Goal: Share content: Share content

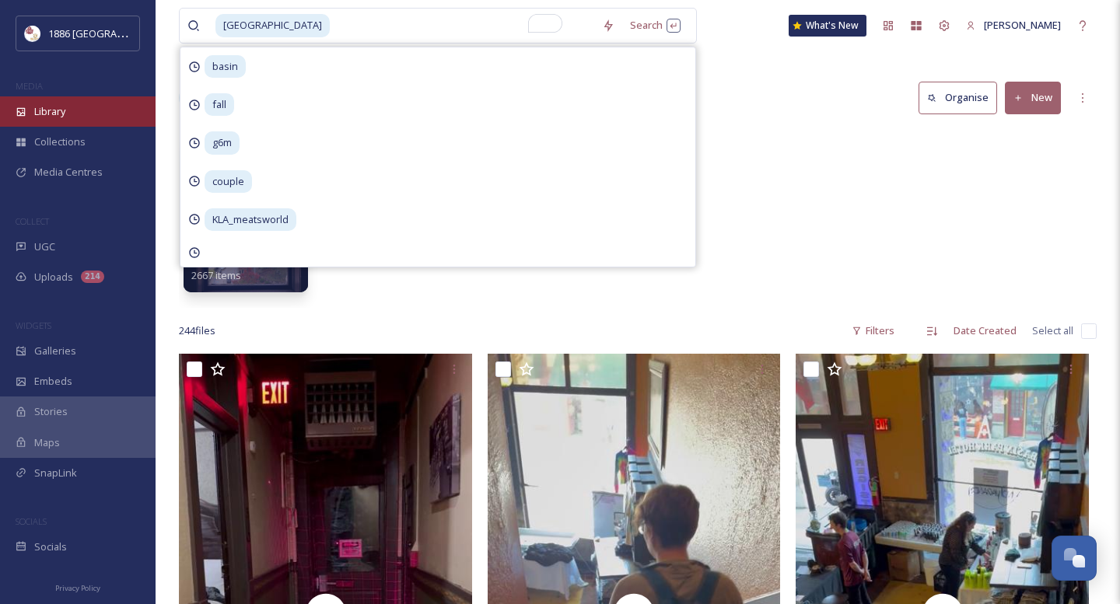
click at [93, 118] on div "Library" at bounding box center [78, 111] width 156 height 30
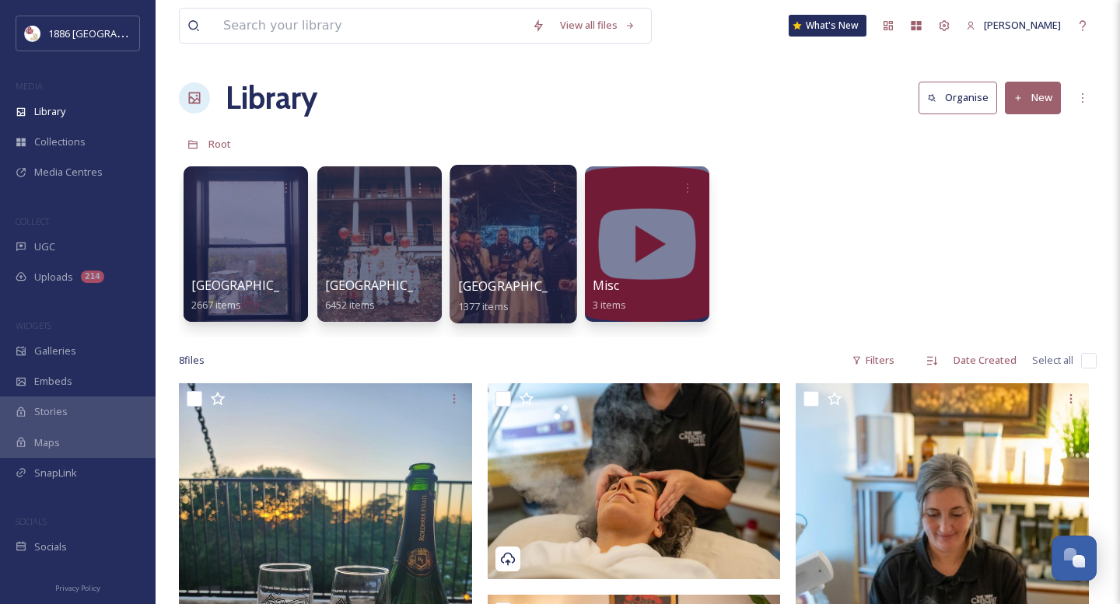
click at [513, 282] on span "[GEOGRAPHIC_DATA]" at bounding box center [522, 286] width 128 height 17
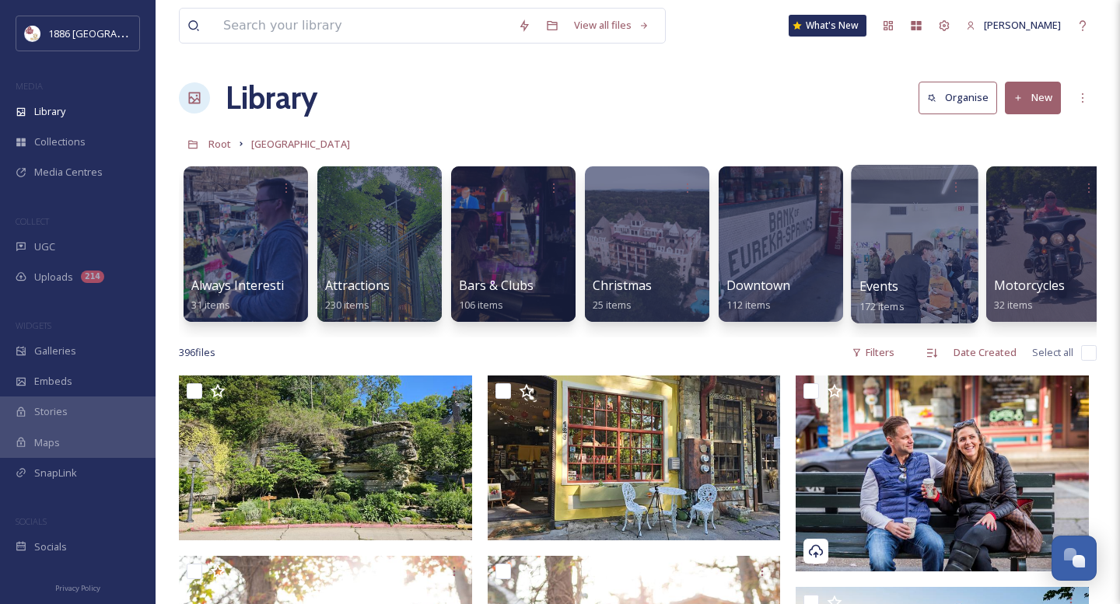
click at [920, 244] on div at bounding box center [914, 244] width 127 height 159
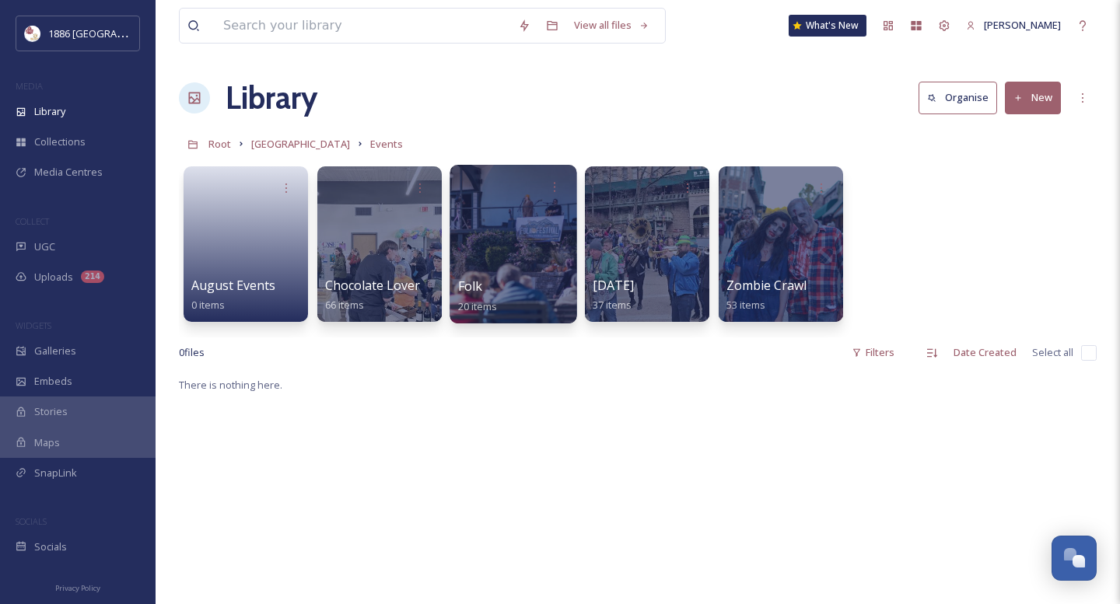
click at [506, 302] on div "Folk 20 items" at bounding box center [513, 296] width 111 height 39
click at [489, 239] on div at bounding box center [513, 244] width 127 height 159
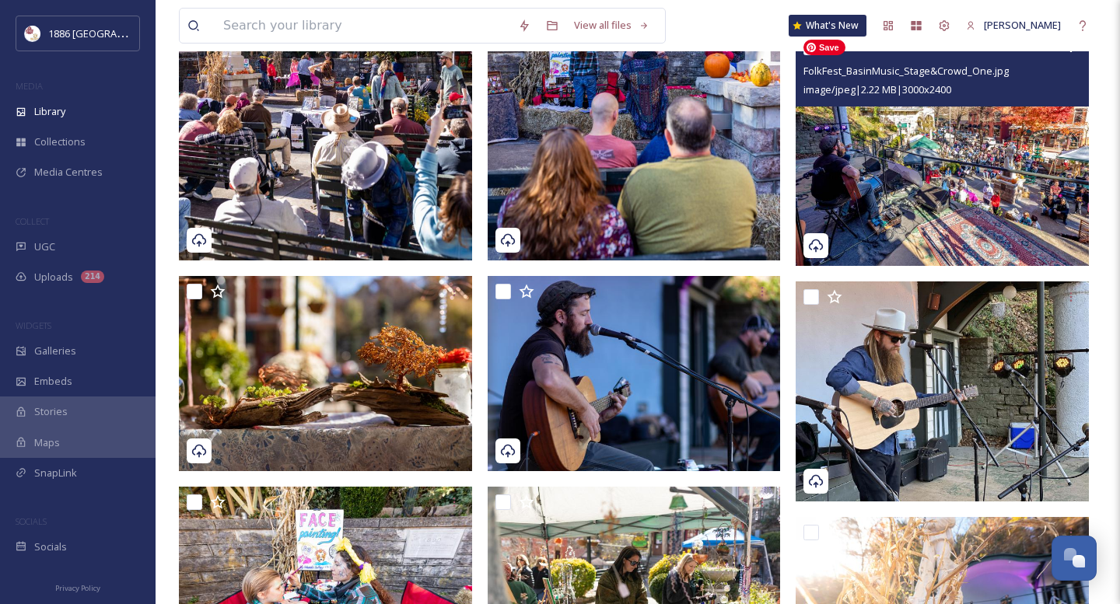
scroll to position [353, 0]
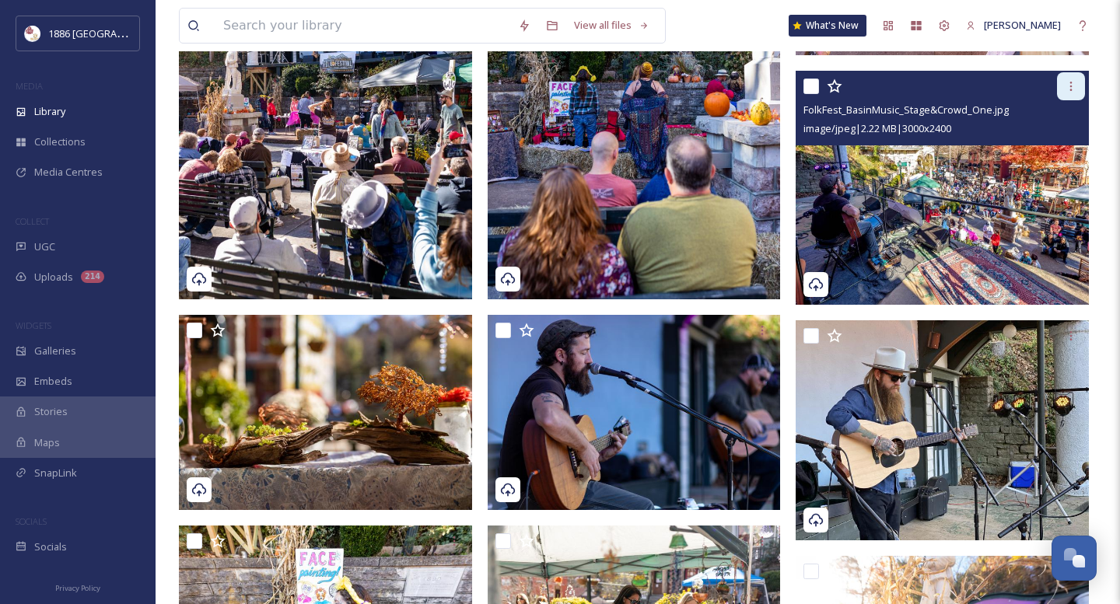
click at [1076, 88] on icon at bounding box center [1071, 86] width 12 height 12
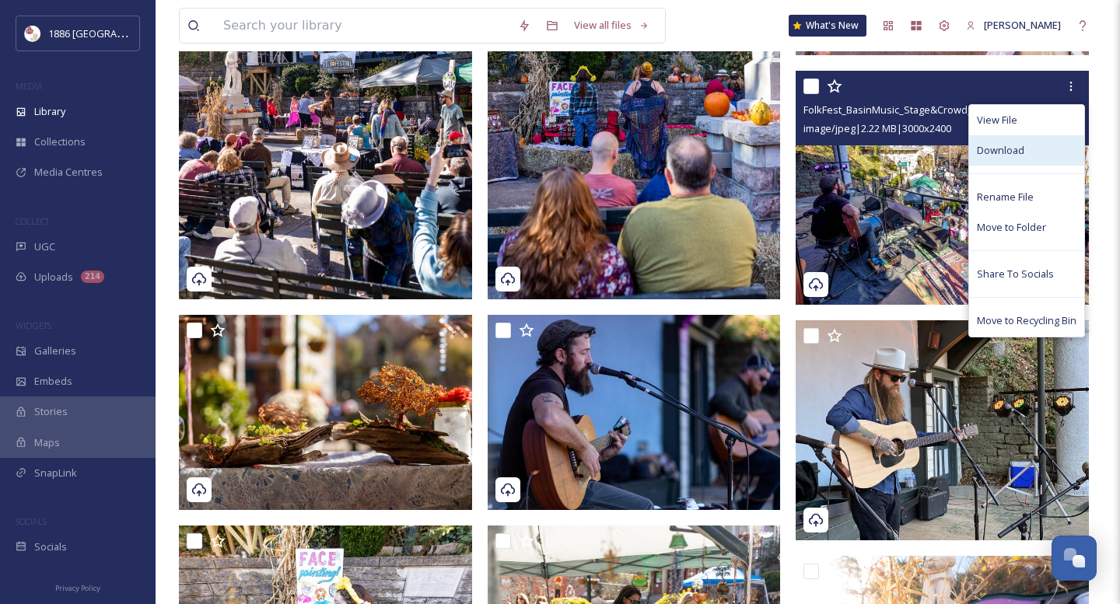
click at [1008, 143] on span "Download" at bounding box center [1000, 150] width 47 height 15
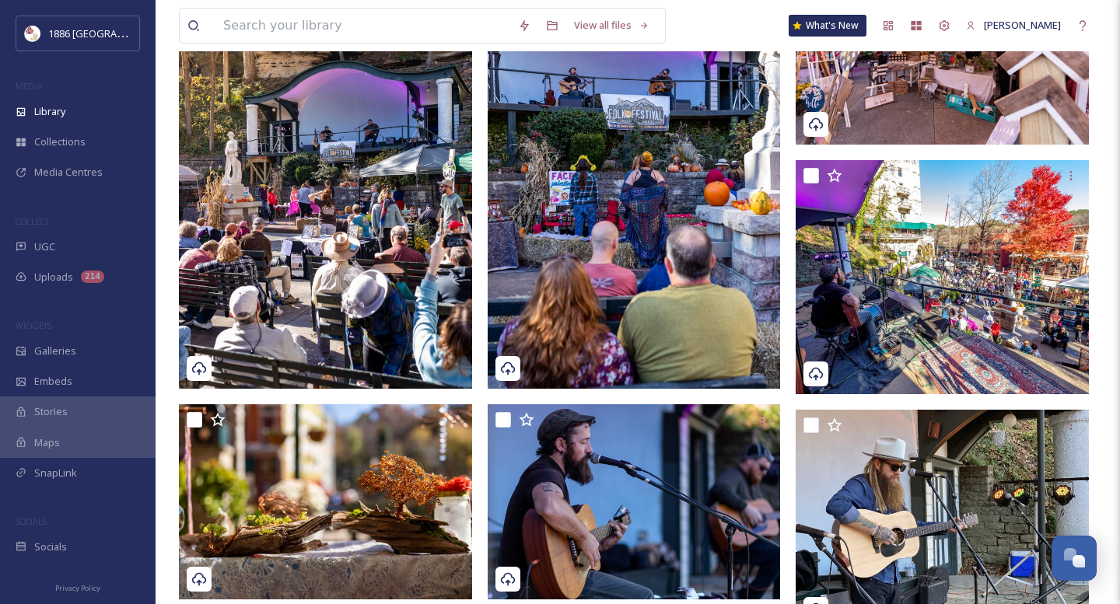
scroll to position [0, 0]
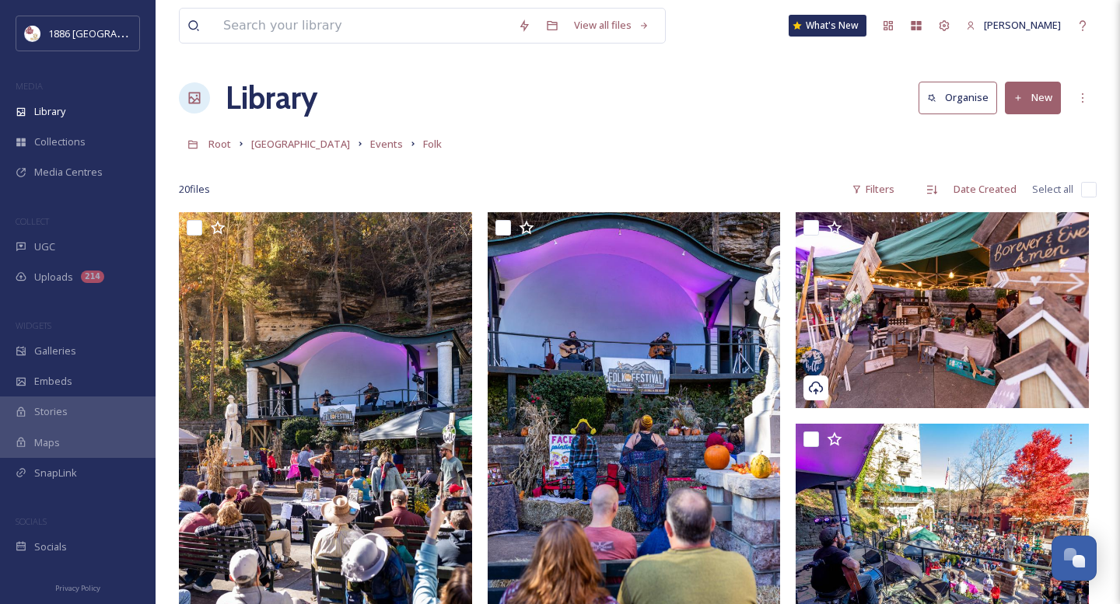
click at [1081, 187] on input "checkbox" at bounding box center [1089, 190] width 16 height 16
checkbox input "true"
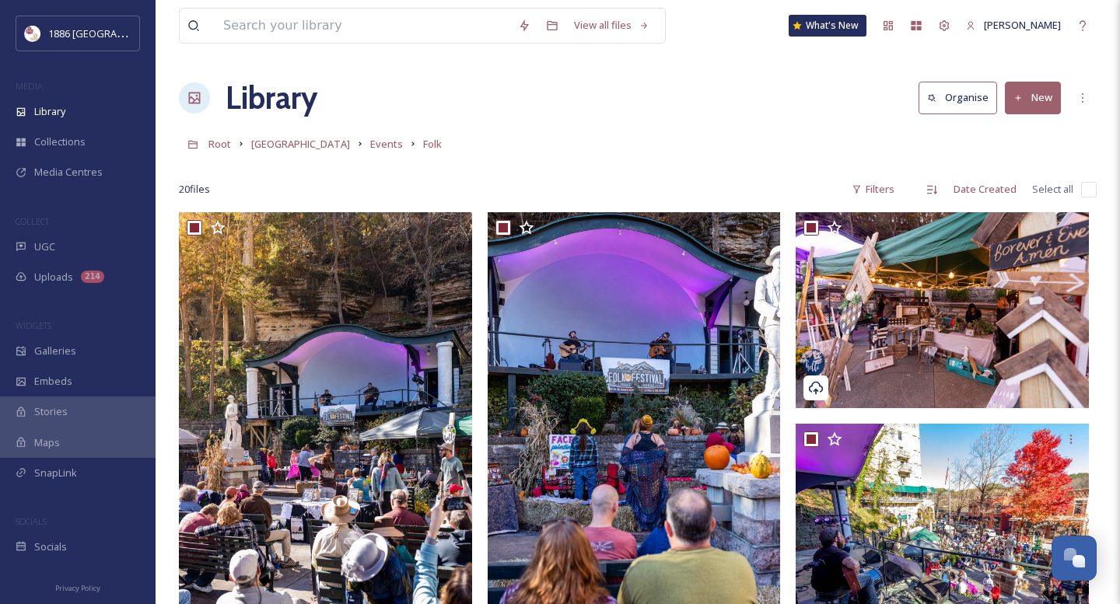
checkbox input "true"
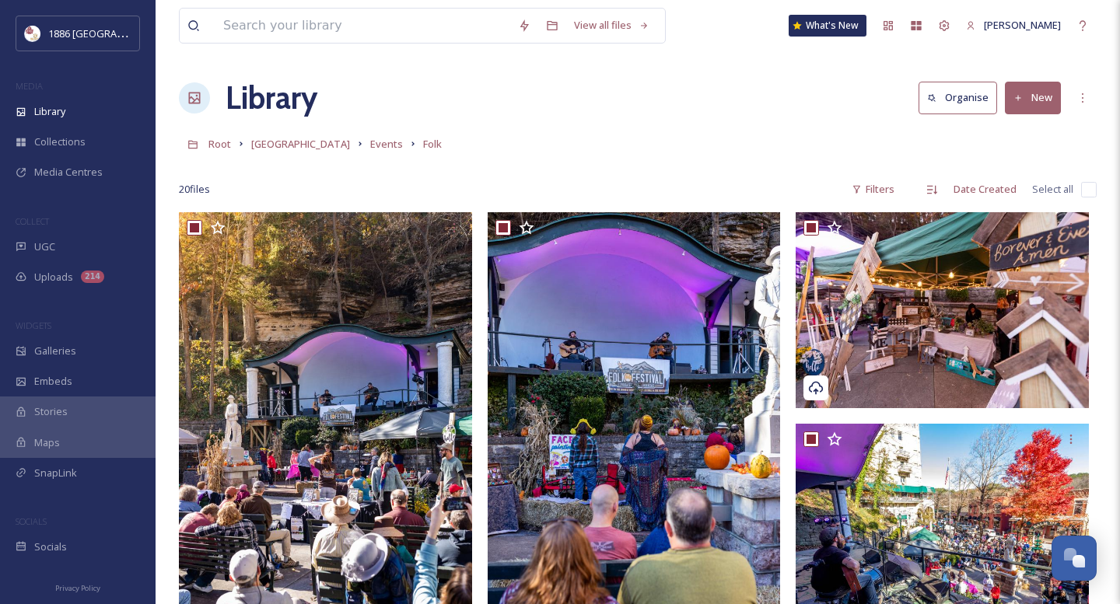
checkbox input "true"
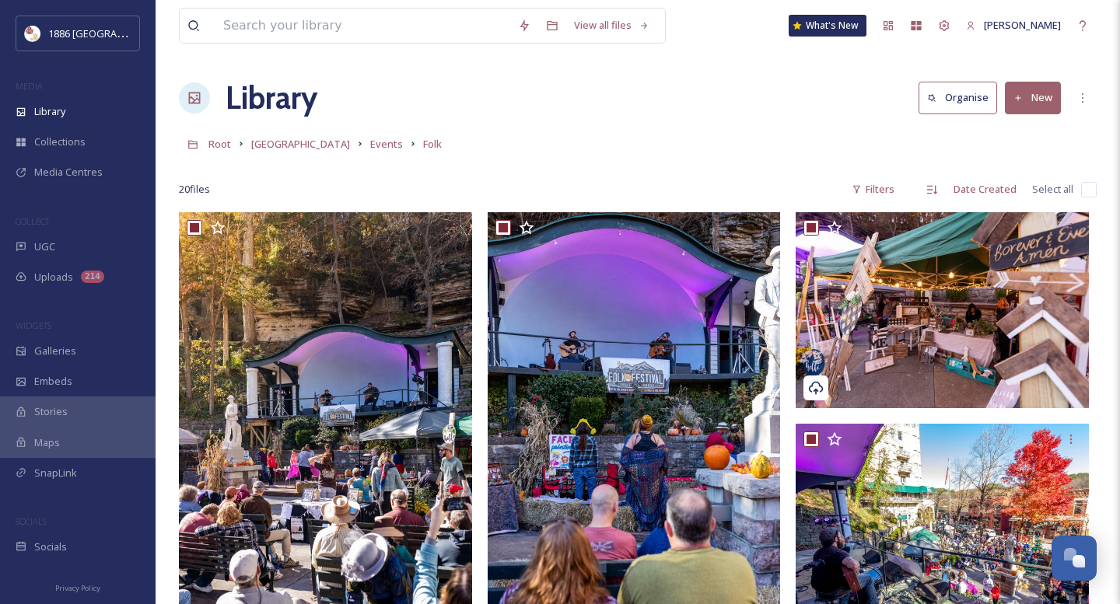
checkbox input "true"
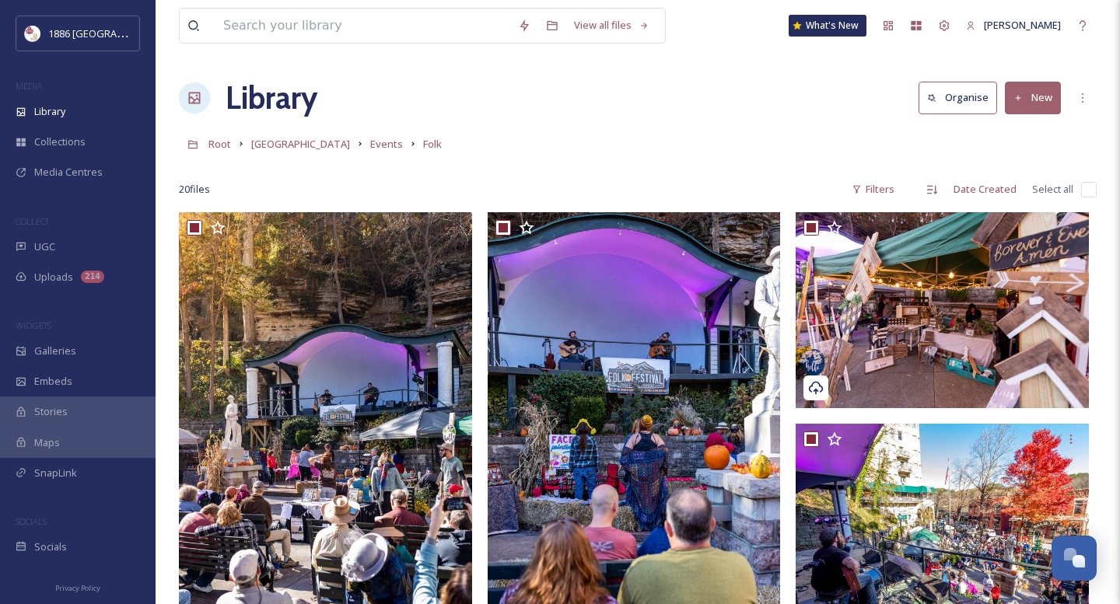
checkbox input "true"
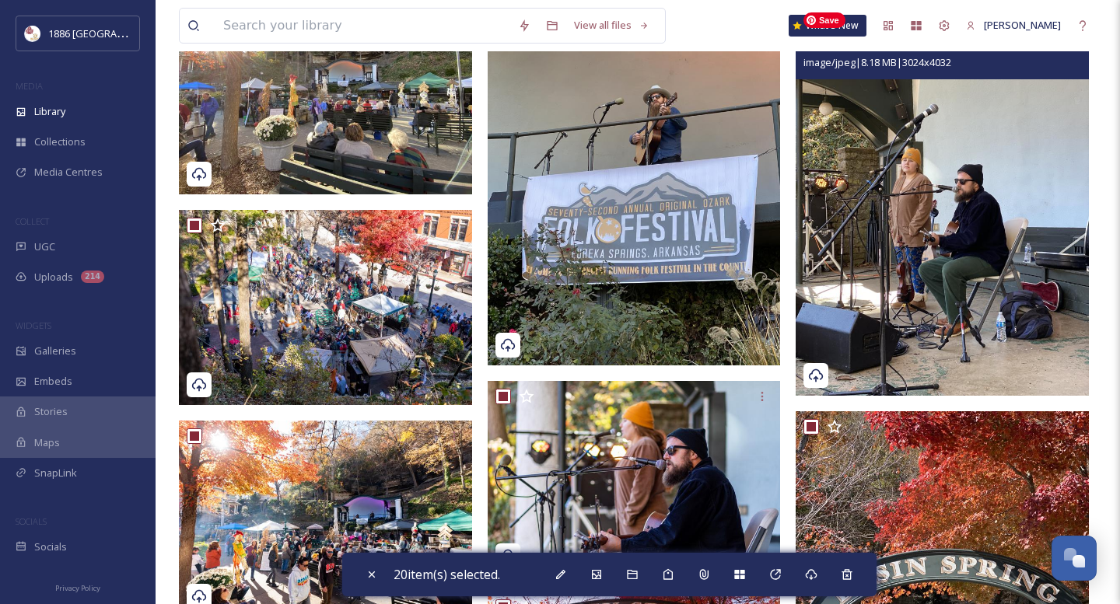
scroll to position [1051, 0]
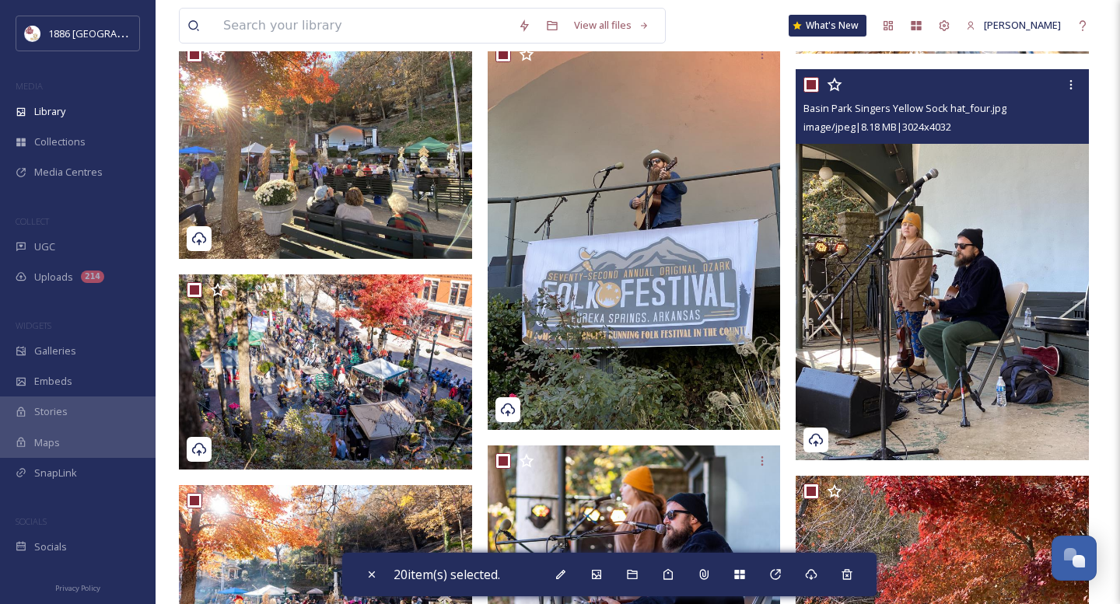
click at [815, 82] on input "checkbox" at bounding box center [812, 85] width 16 height 16
checkbox input "false"
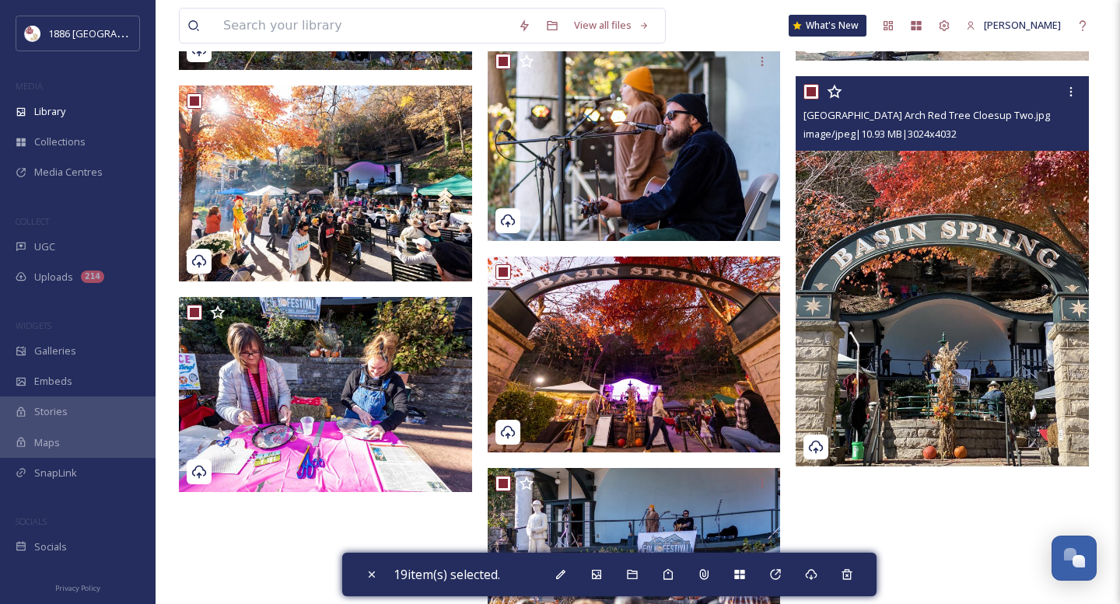
scroll to position [1442, 0]
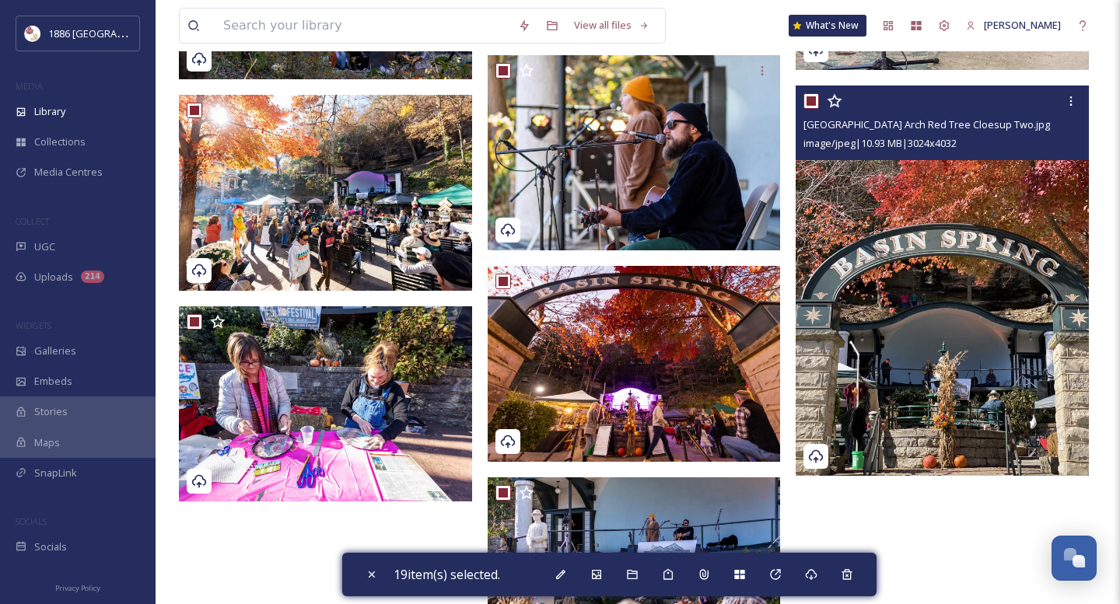
click at [818, 100] on input "checkbox" at bounding box center [812, 101] width 16 height 16
checkbox input "false"
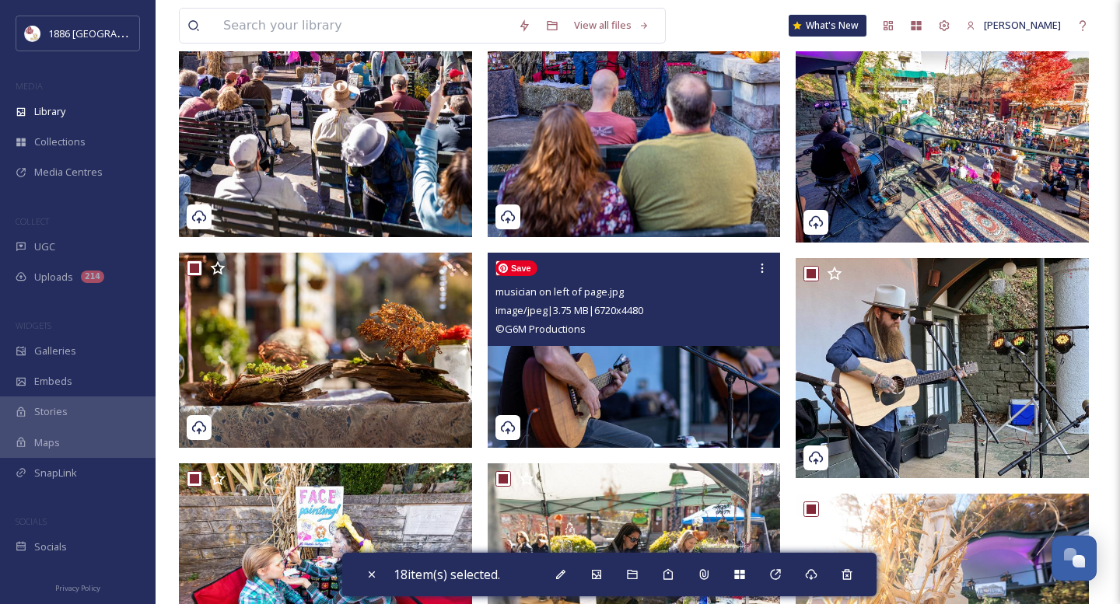
scroll to position [413, 0]
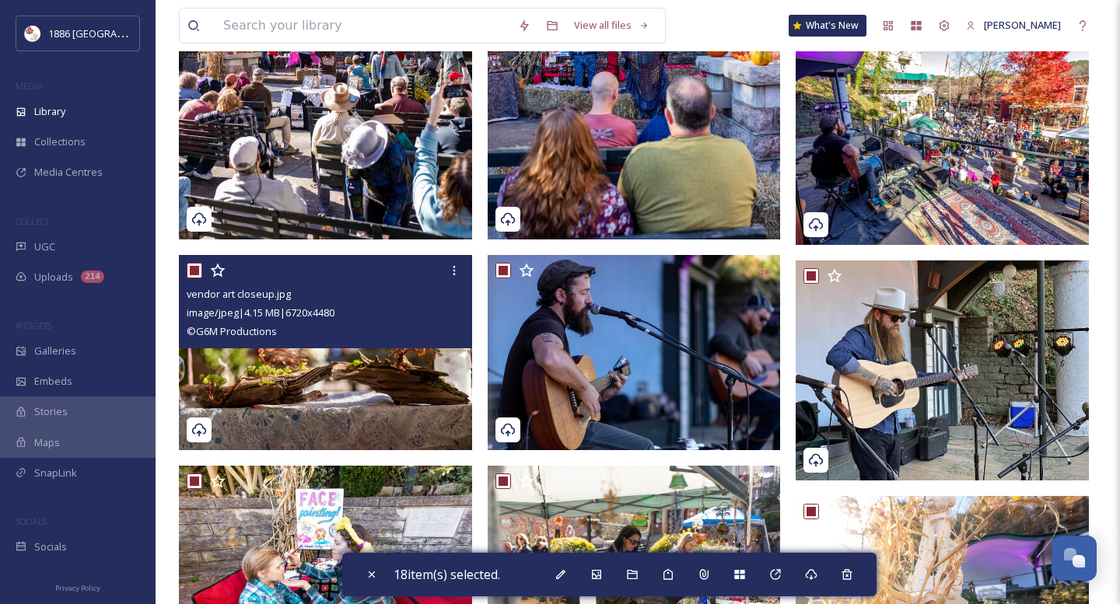
click at [195, 266] on input "checkbox" at bounding box center [195, 271] width 16 height 16
checkbox input "false"
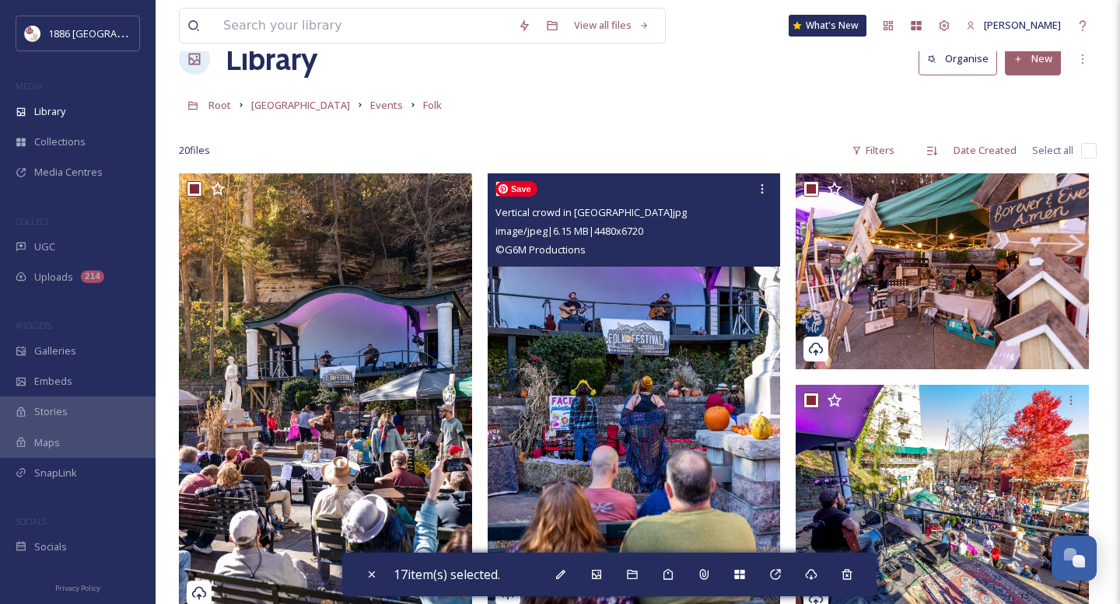
scroll to position [38, 0]
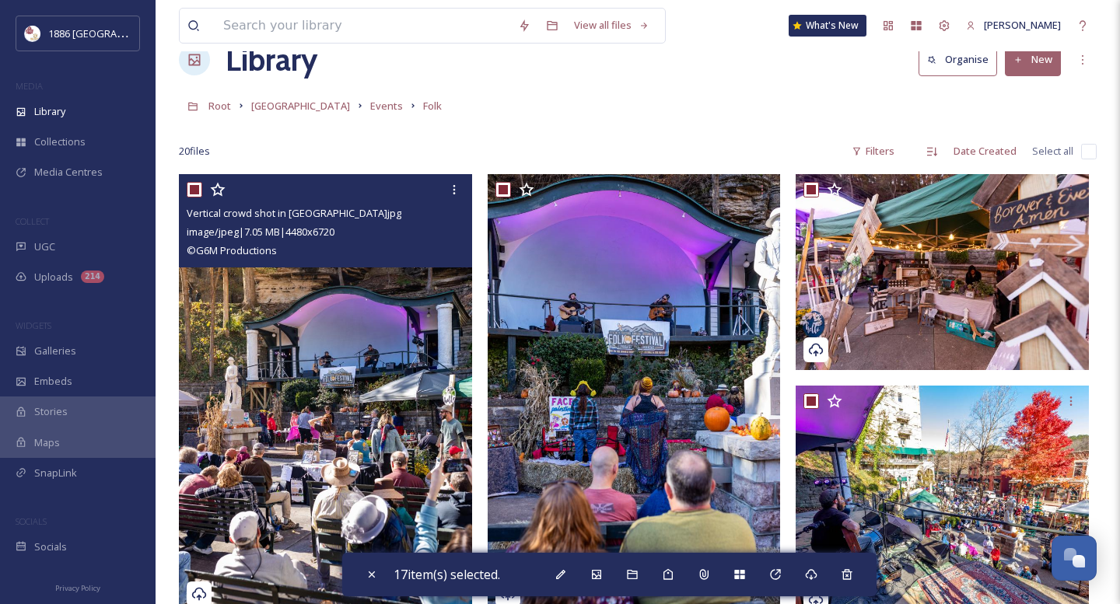
click at [198, 185] on input "checkbox" at bounding box center [195, 190] width 16 height 16
checkbox input "false"
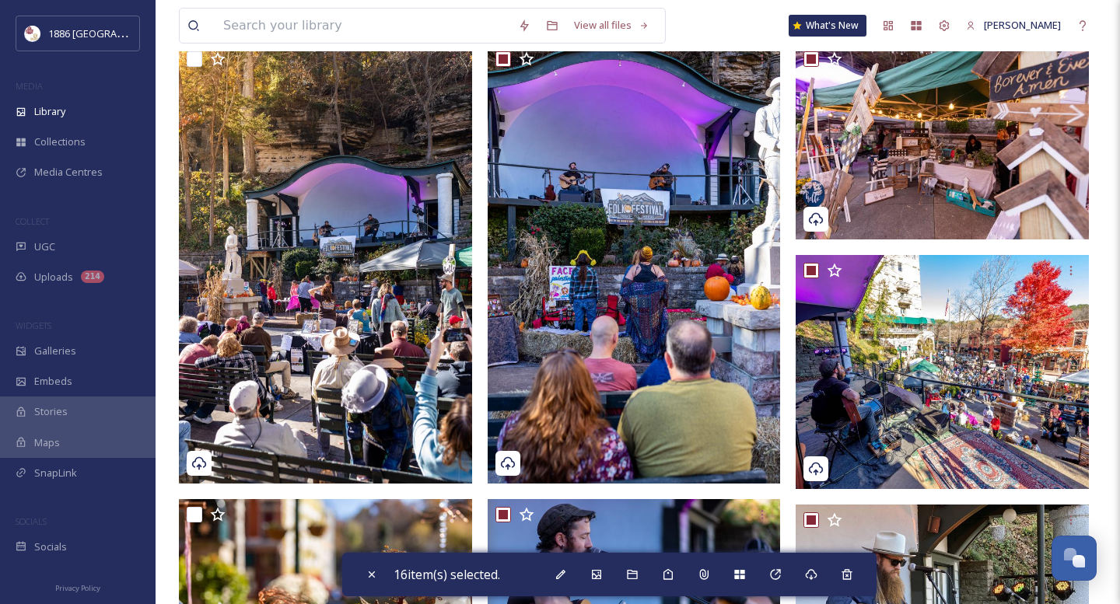
scroll to position [0, 0]
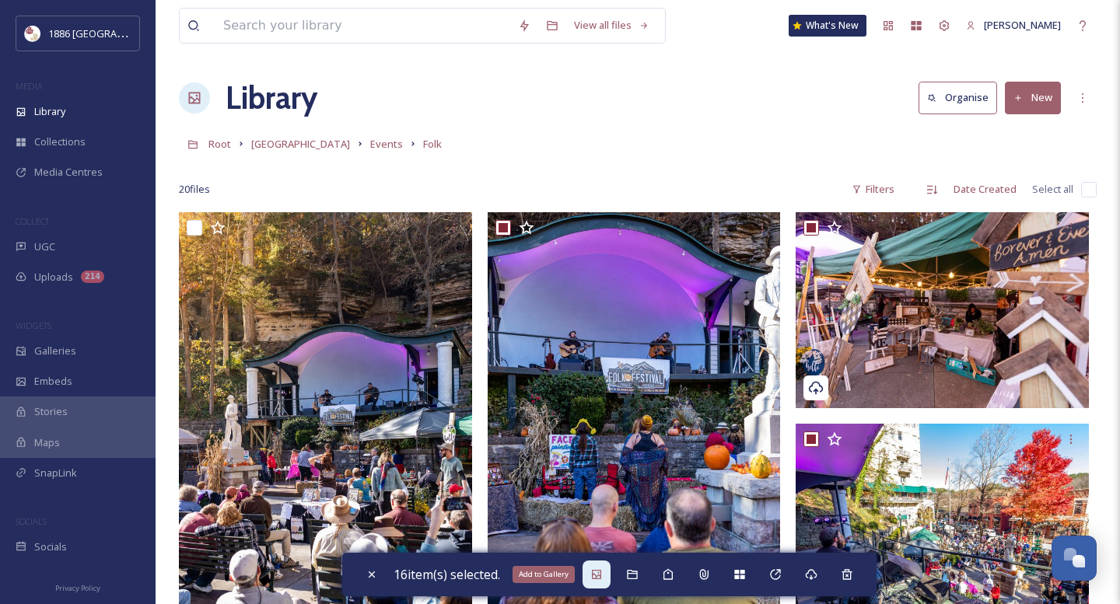
click at [603, 583] on div "Add to Gallery" at bounding box center [597, 575] width 28 height 28
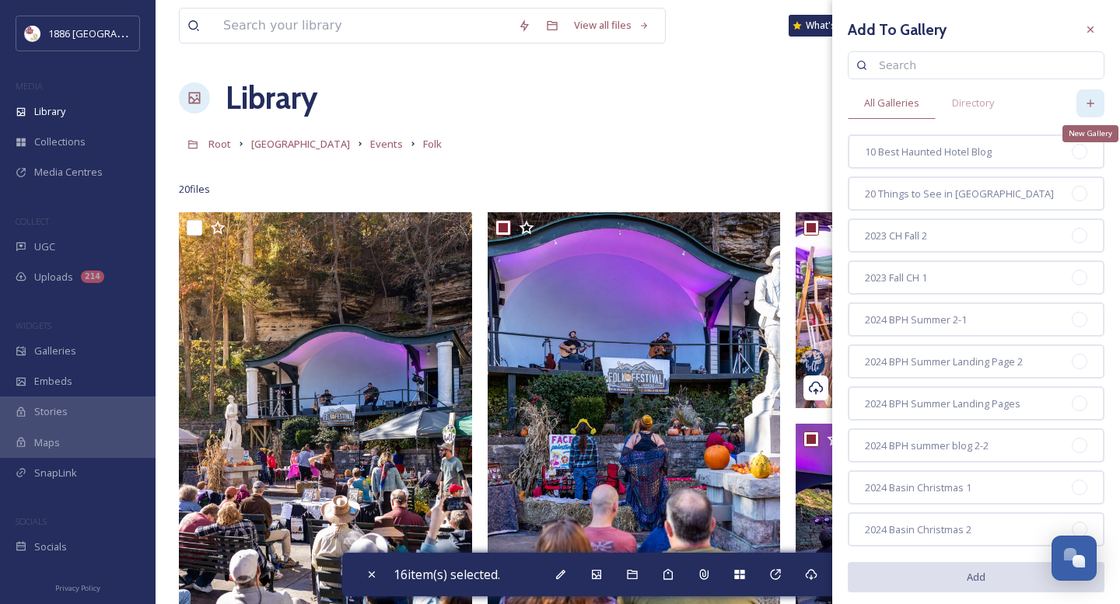
click at [1091, 97] on icon at bounding box center [1090, 103] width 12 height 12
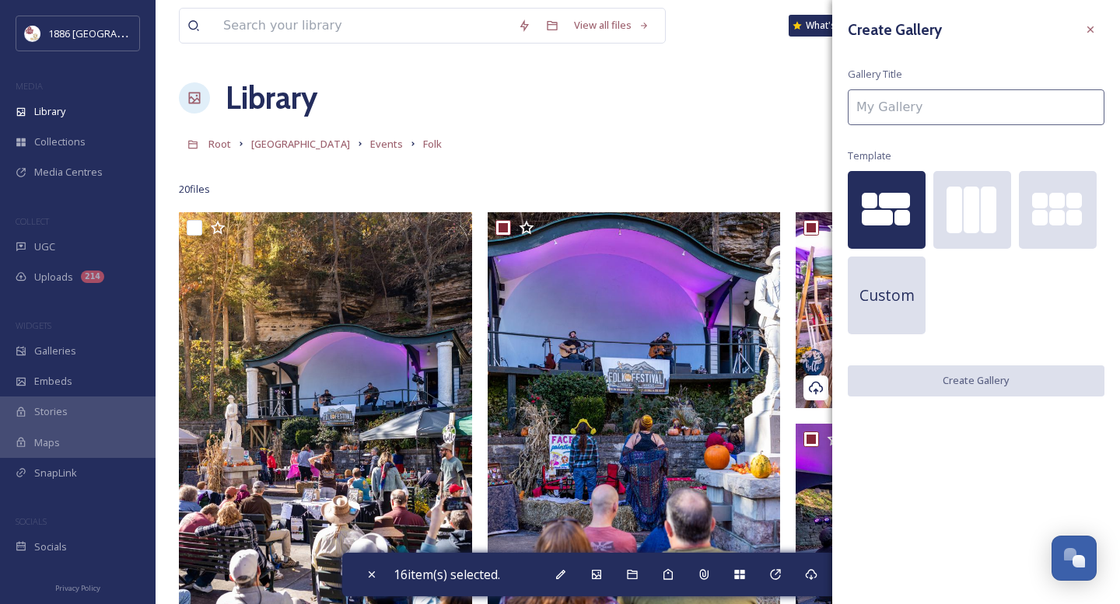
click at [958, 112] on input at bounding box center [976, 107] width 257 height 36
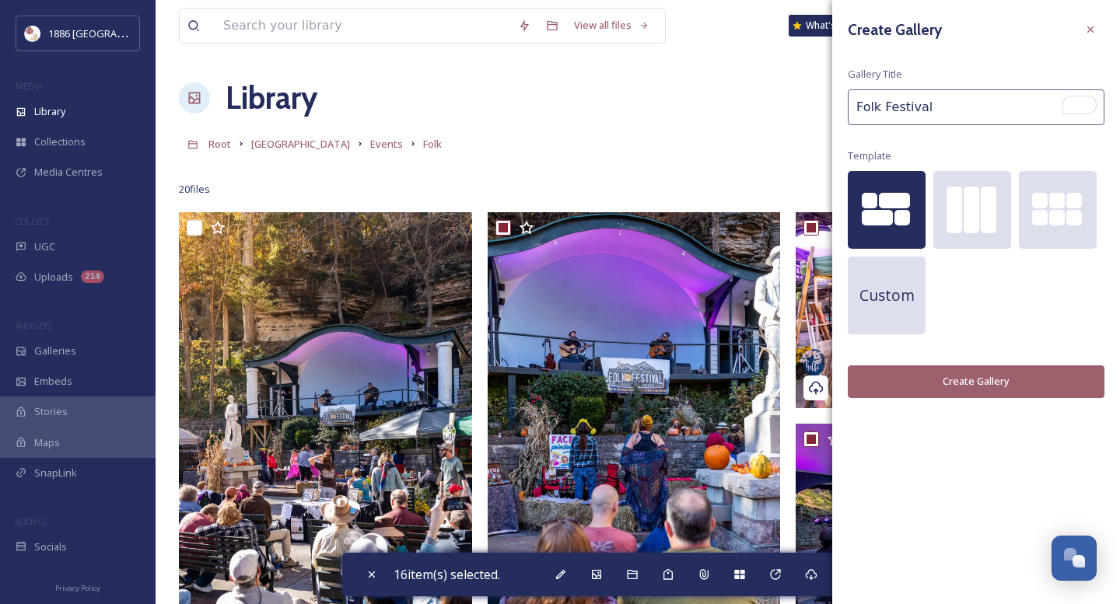
type input "Folk Festival"
click at [957, 385] on button "Create Gallery" at bounding box center [976, 382] width 257 height 32
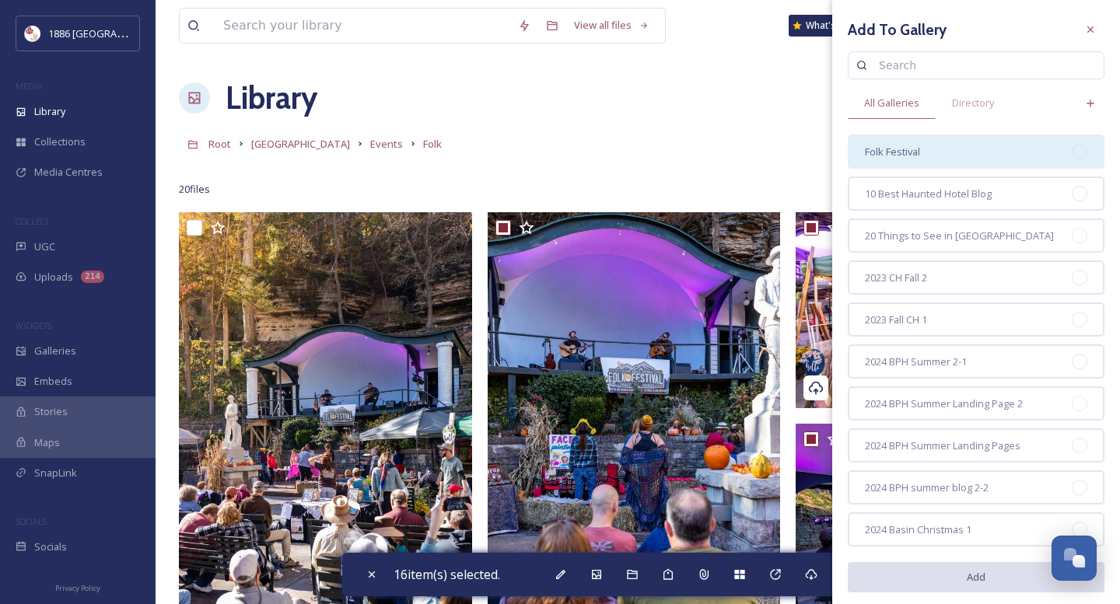
click at [958, 151] on div "Folk Festival" at bounding box center [976, 152] width 257 height 34
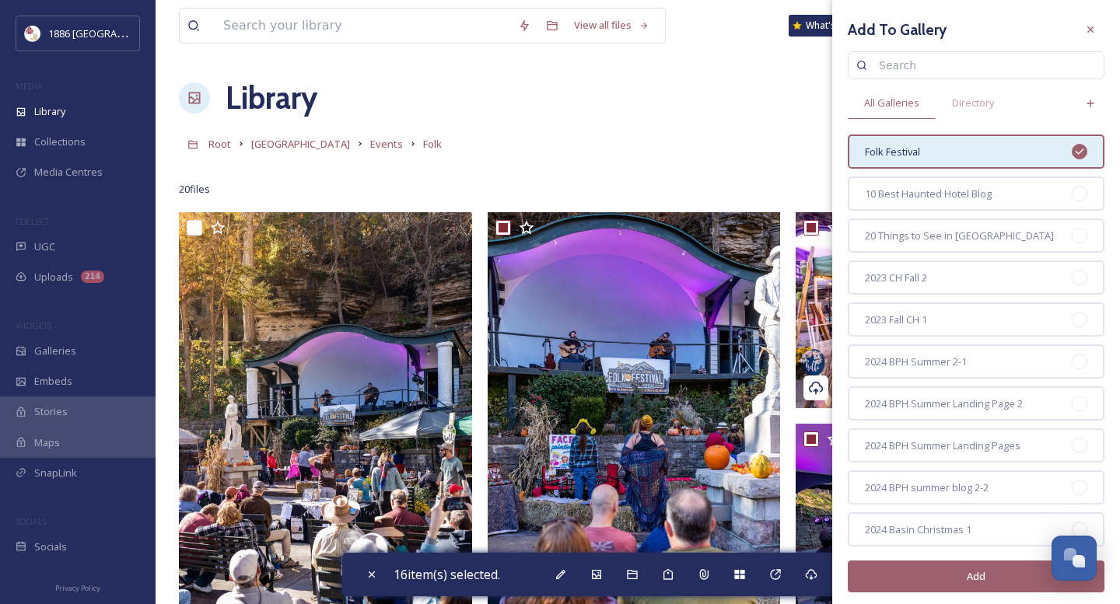
click at [983, 574] on button "Add" at bounding box center [976, 577] width 257 height 32
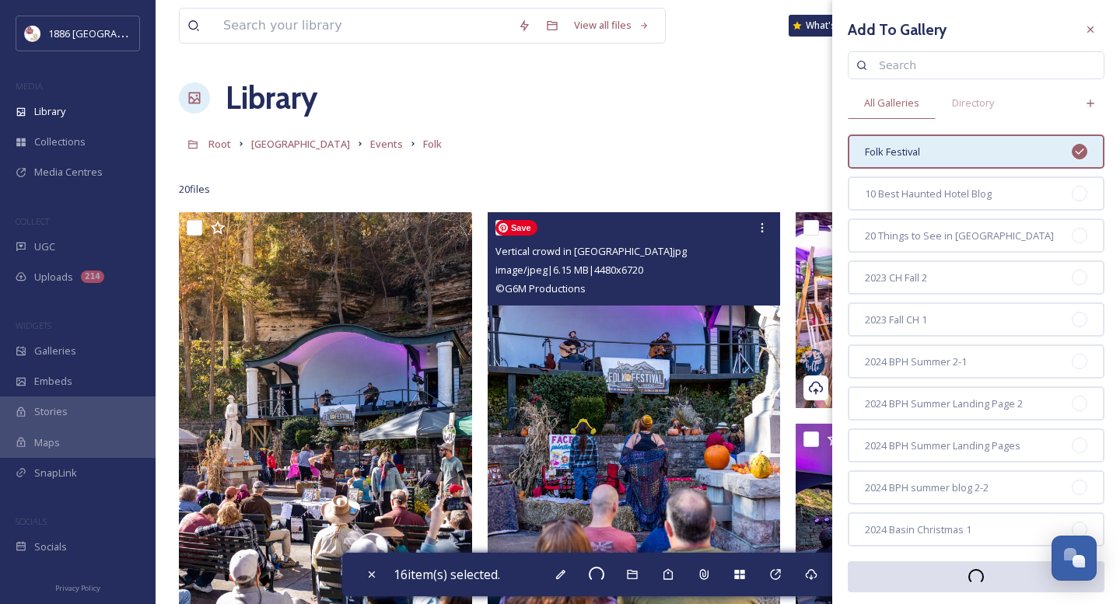
checkbox input "false"
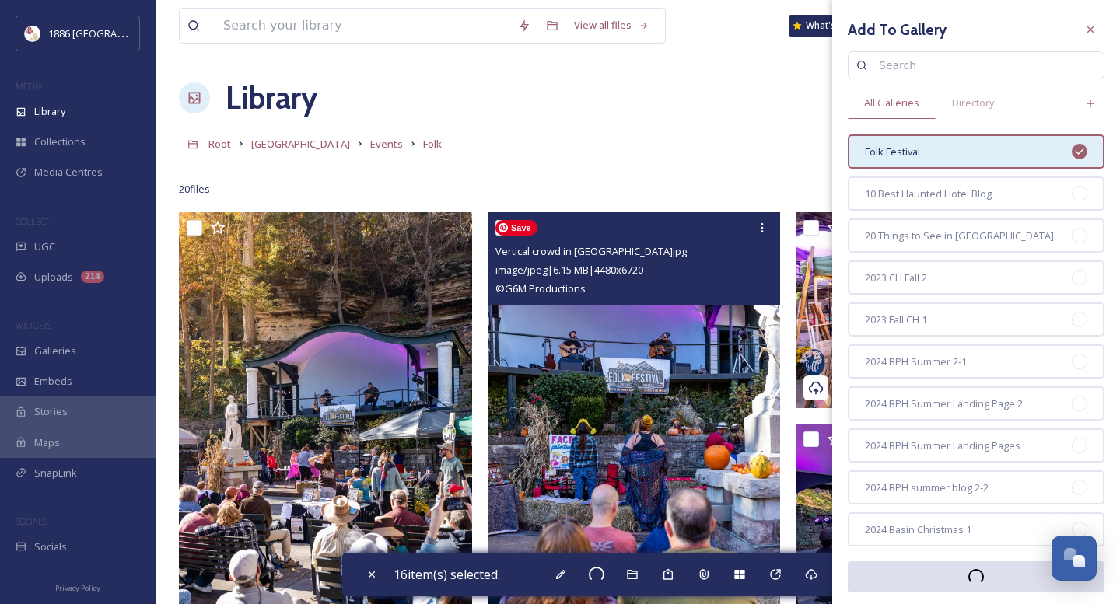
checkbox input "false"
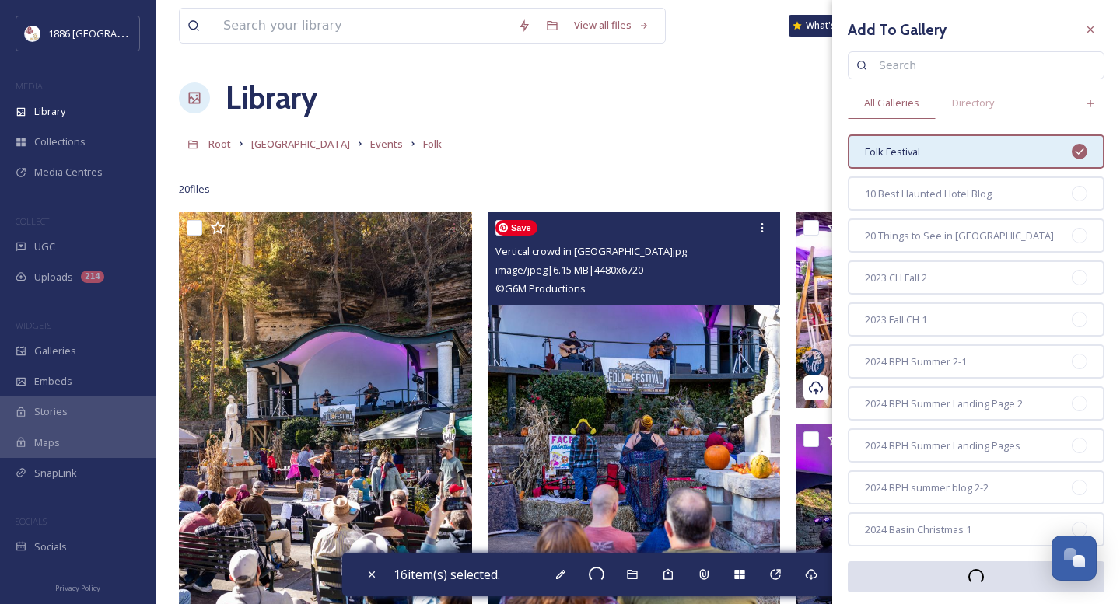
checkbox input "false"
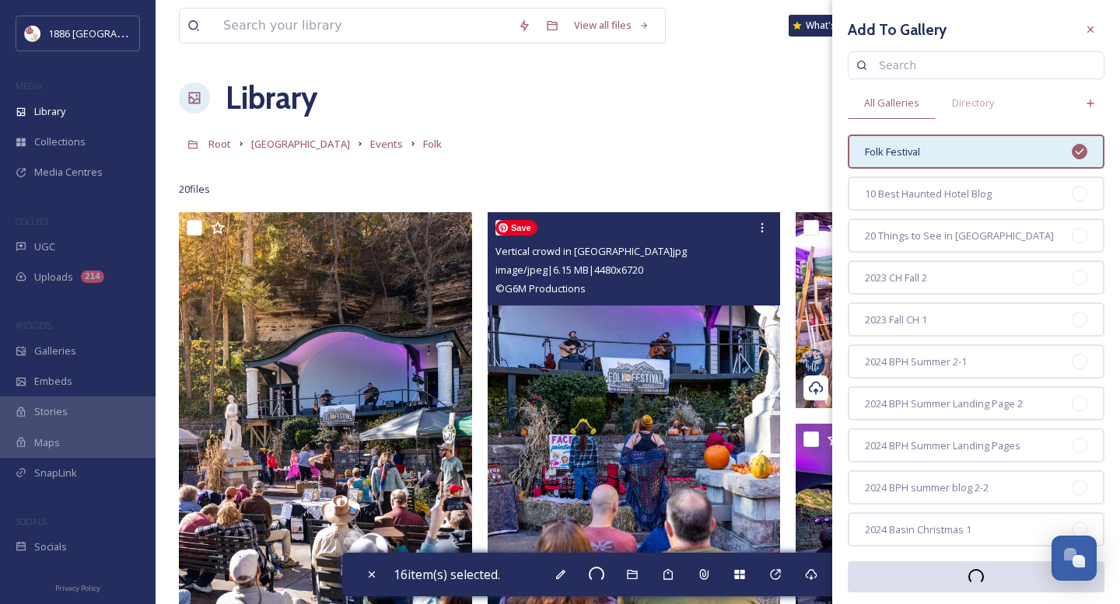
checkbox input "false"
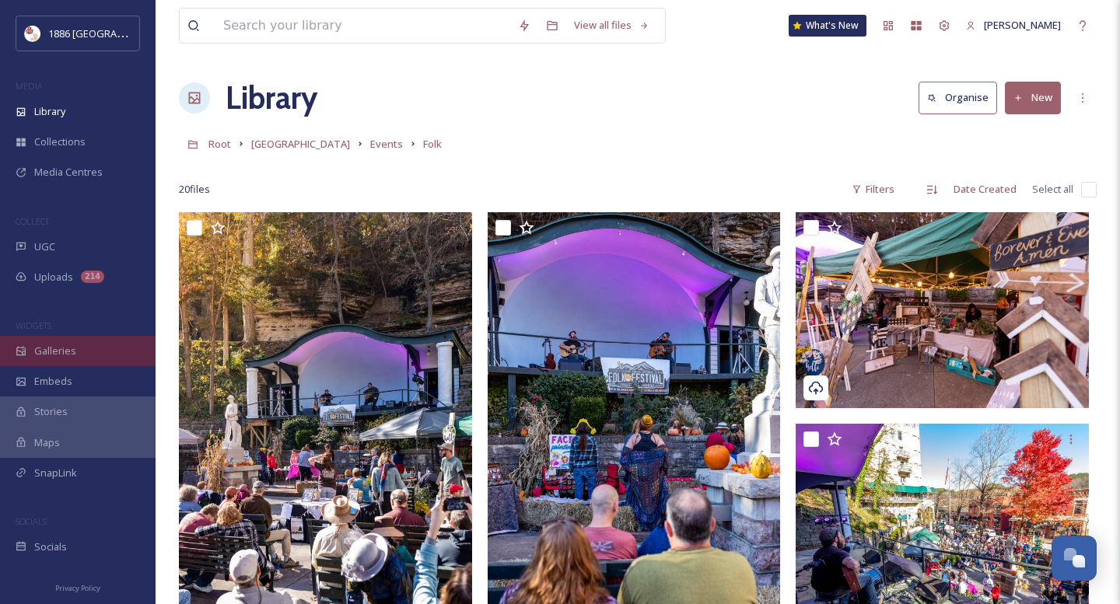
click at [60, 349] on span "Galleries" at bounding box center [55, 351] width 42 height 15
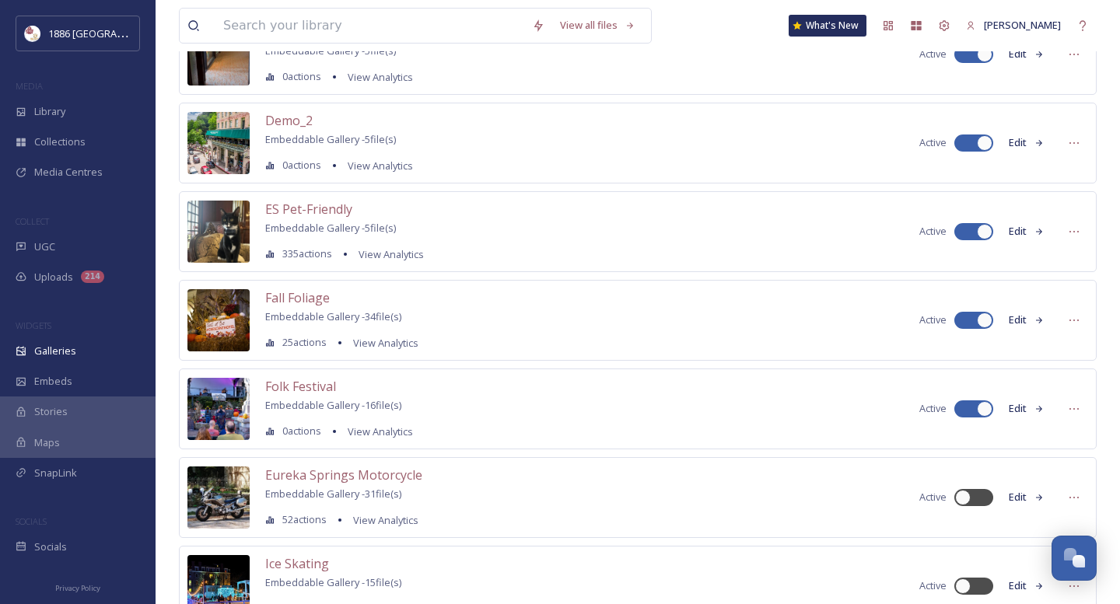
scroll to position [470, 0]
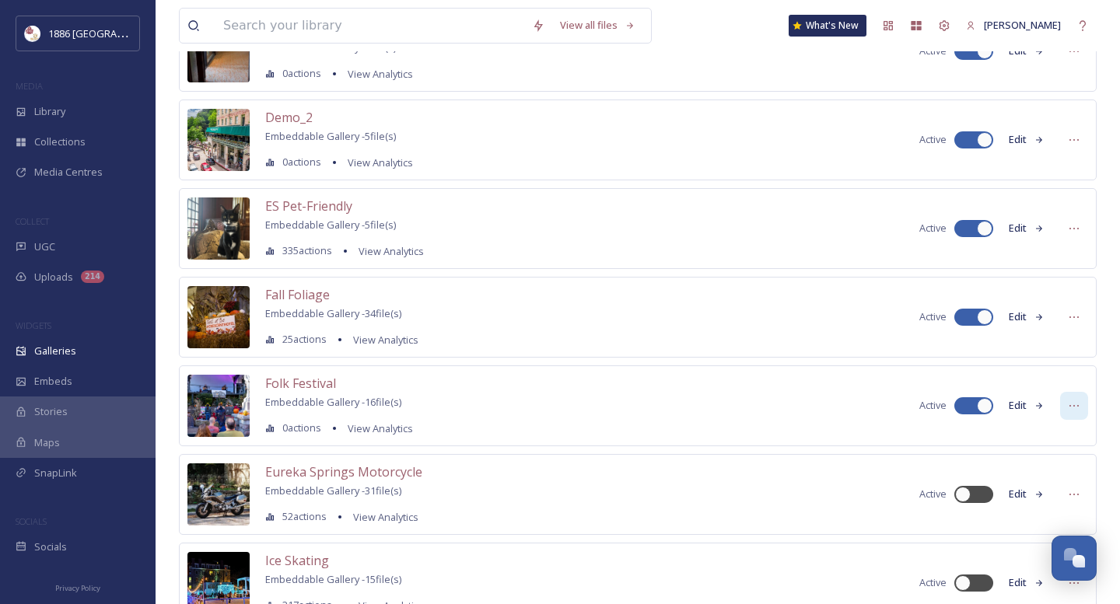
click at [1077, 411] on icon at bounding box center [1074, 406] width 12 height 12
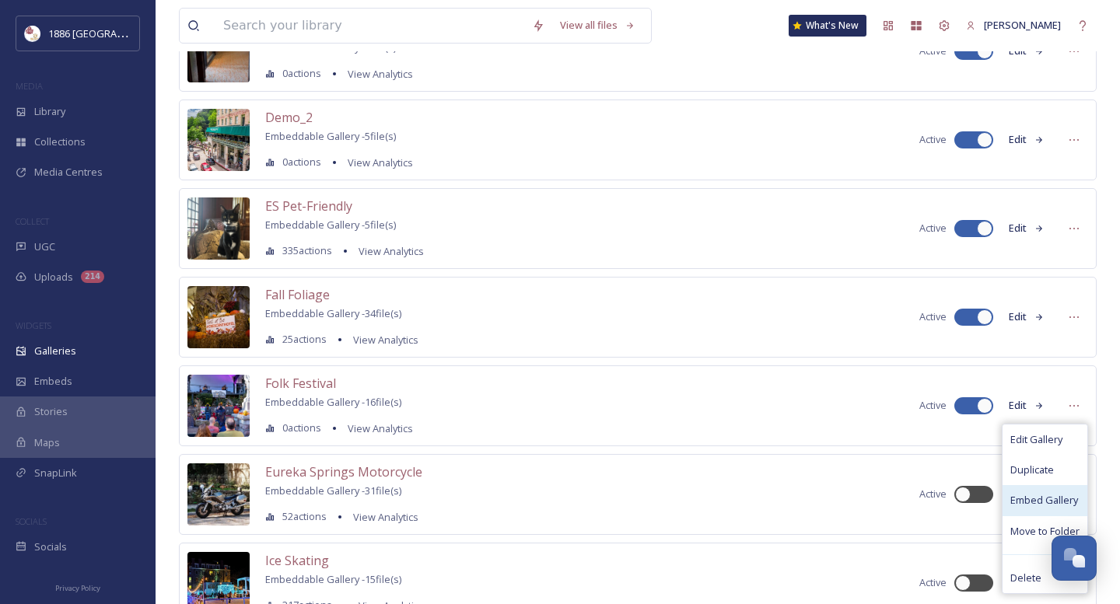
click at [1063, 501] on span "Embed Gallery" at bounding box center [1045, 500] width 68 height 15
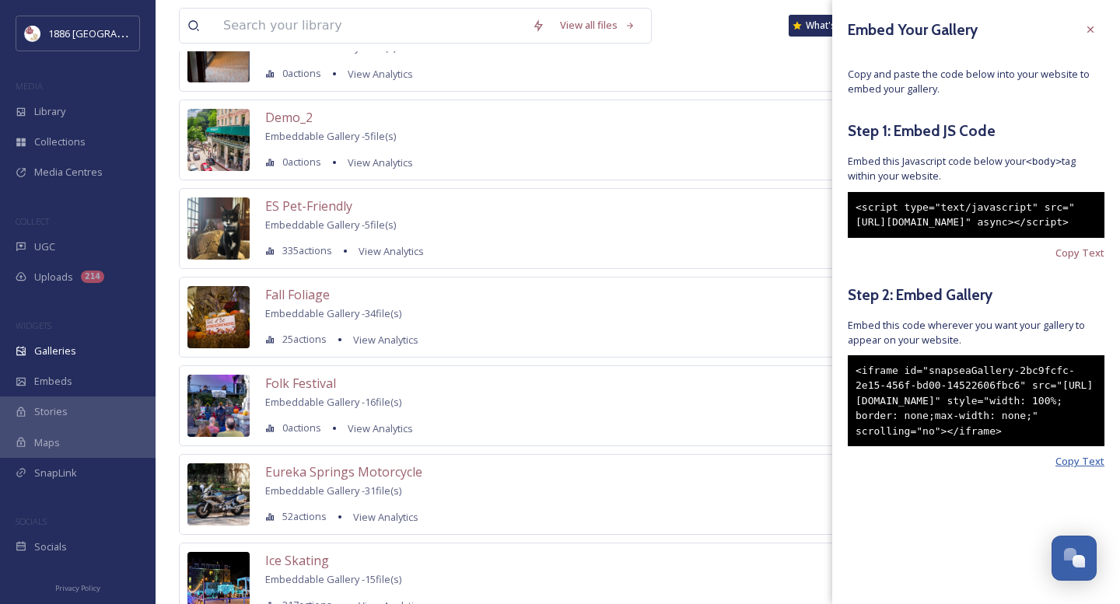
click at [1081, 469] on span "Copy Text" at bounding box center [1080, 461] width 49 height 15
